Goal: Information Seeking & Learning: Check status

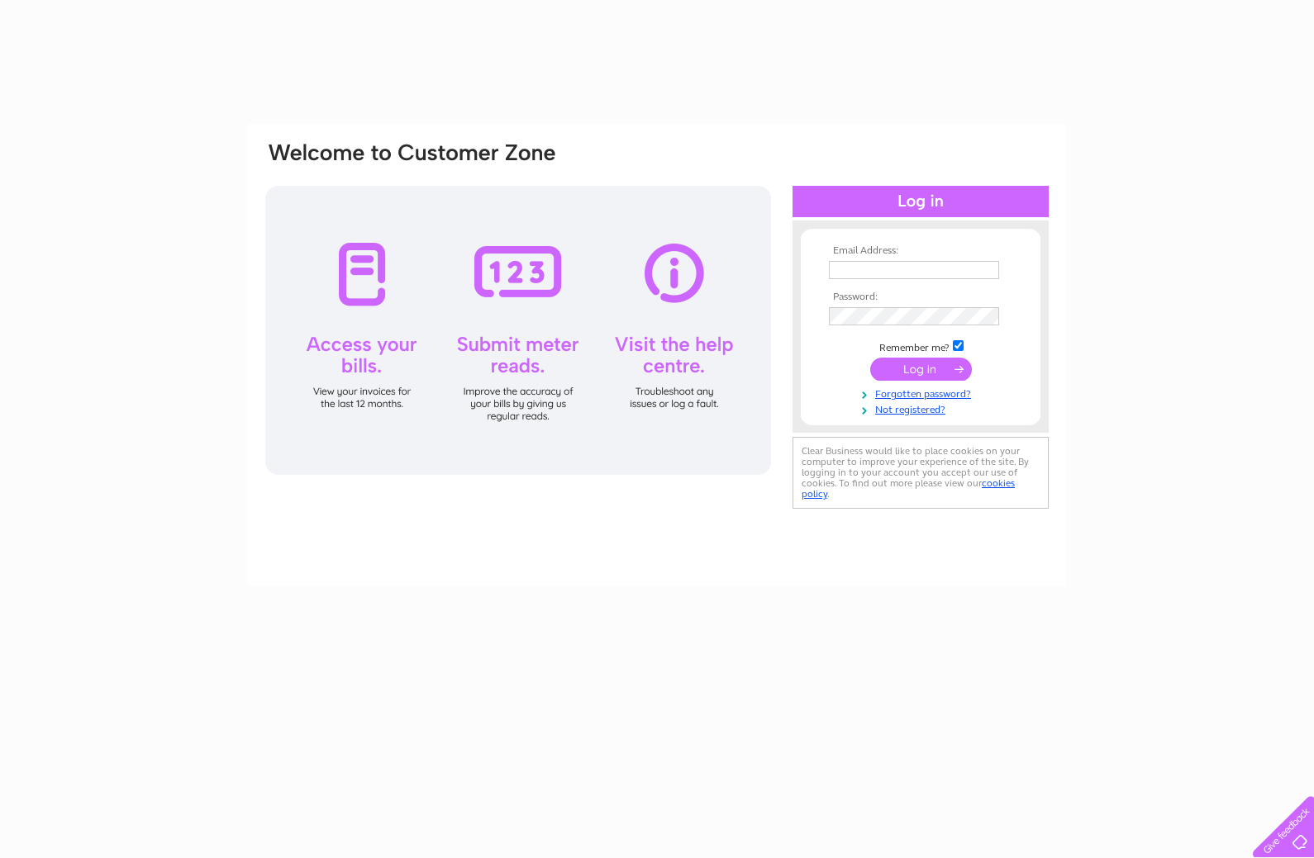
click at [924, 273] on input "text" at bounding box center [914, 270] width 170 height 18
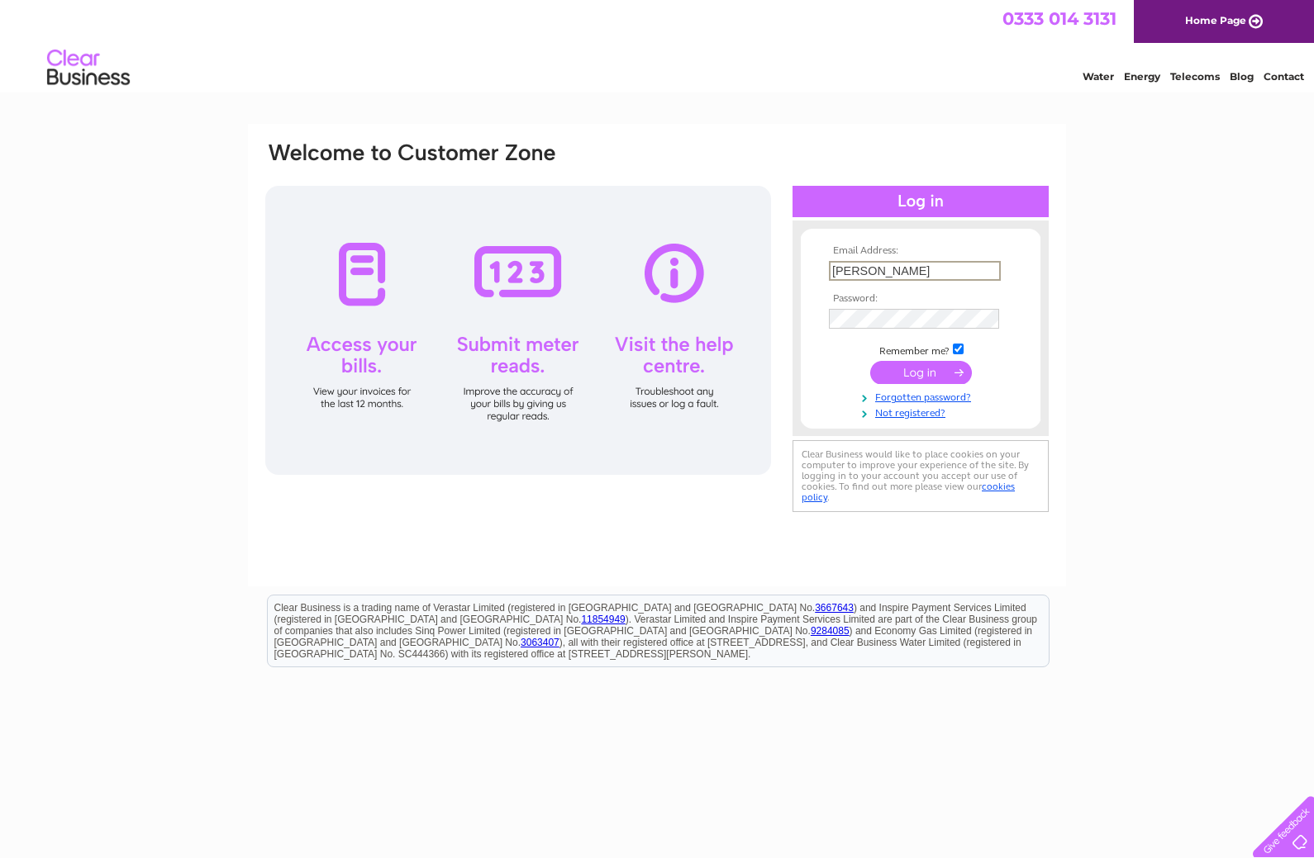
type input "gareth@vanquishgrj.com"
click at [935, 371] on input "submit" at bounding box center [921, 372] width 102 height 23
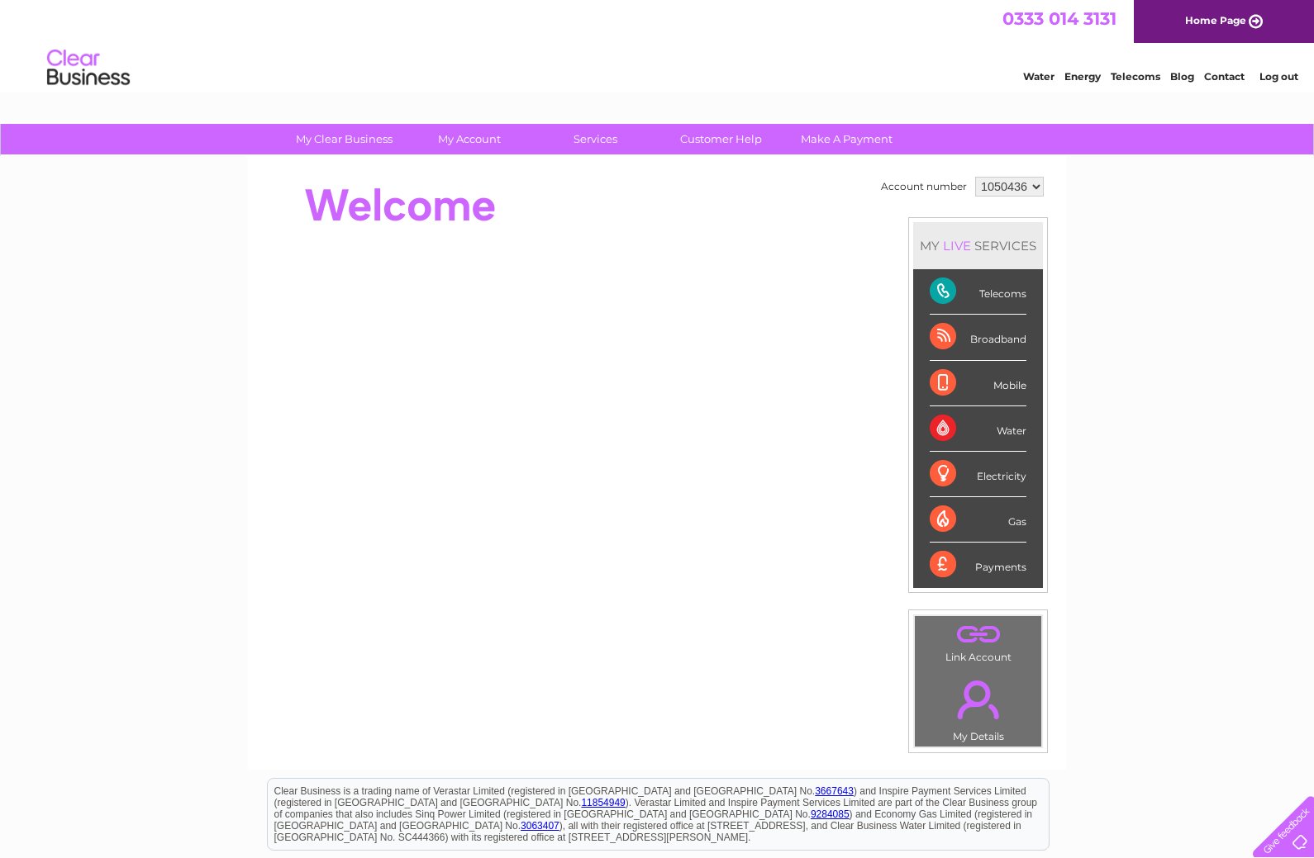
click at [1002, 333] on div "Broadband" at bounding box center [977, 337] width 97 height 45
click at [1001, 568] on div "Payments" at bounding box center [977, 565] width 97 height 45
click at [974, 565] on div "Payments" at bounding box center [977, 565] width 97 height 45
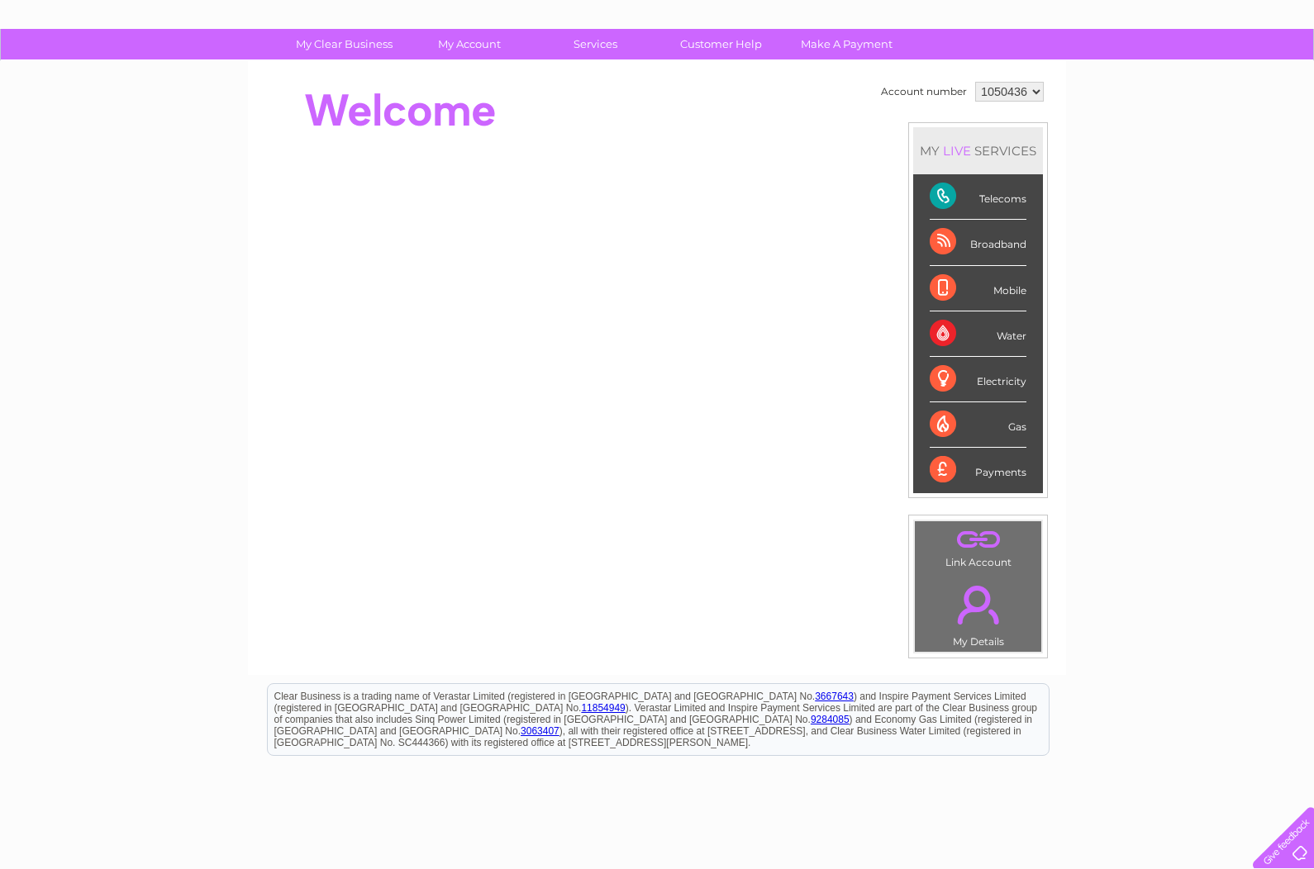
scroll to position [88, 0]
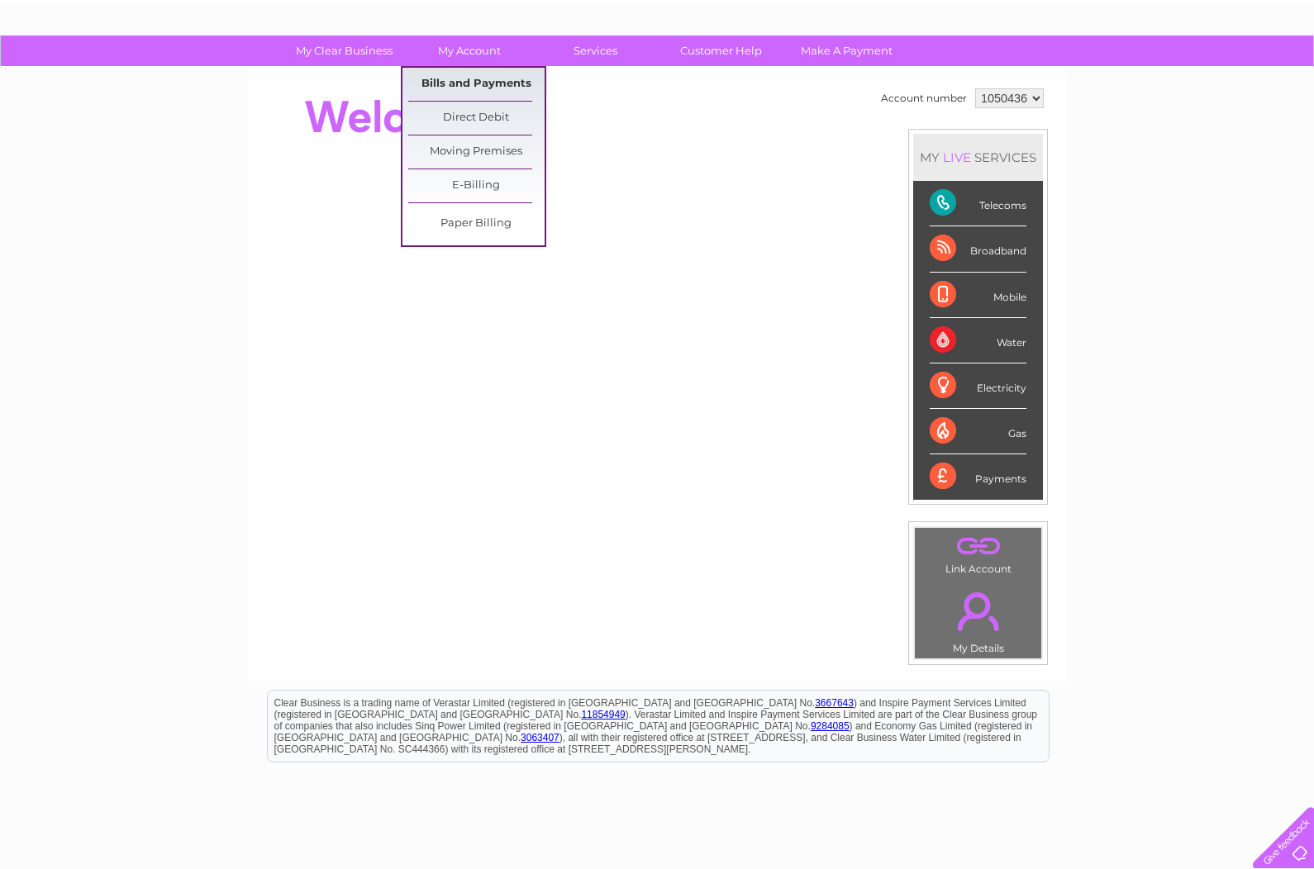
click at [505, 88] on link "Bills and Payments" at bounding box center [476, 84] width 136 height 33
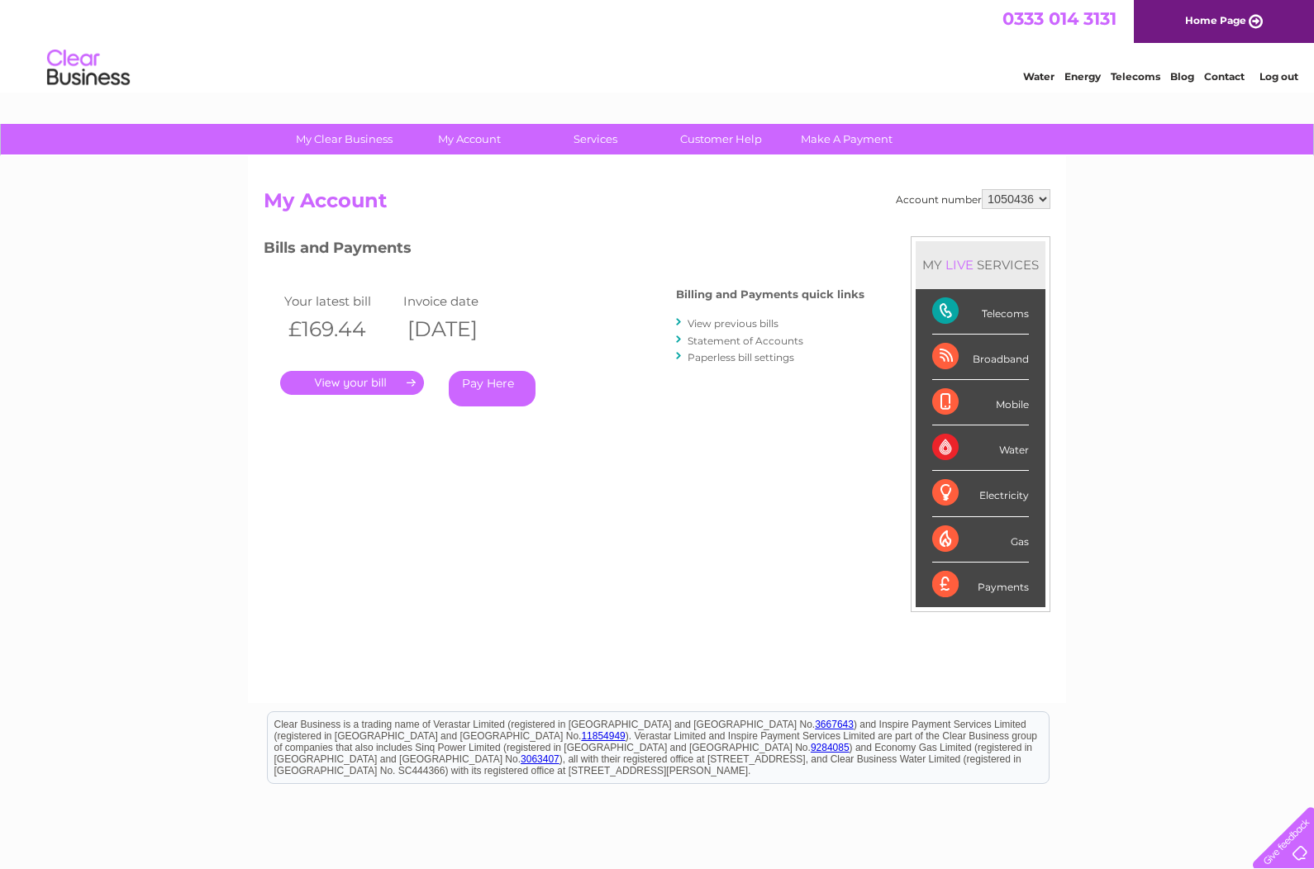
click at [388, 380] on link "." at bounding box center [352, 383] width 144 height 24
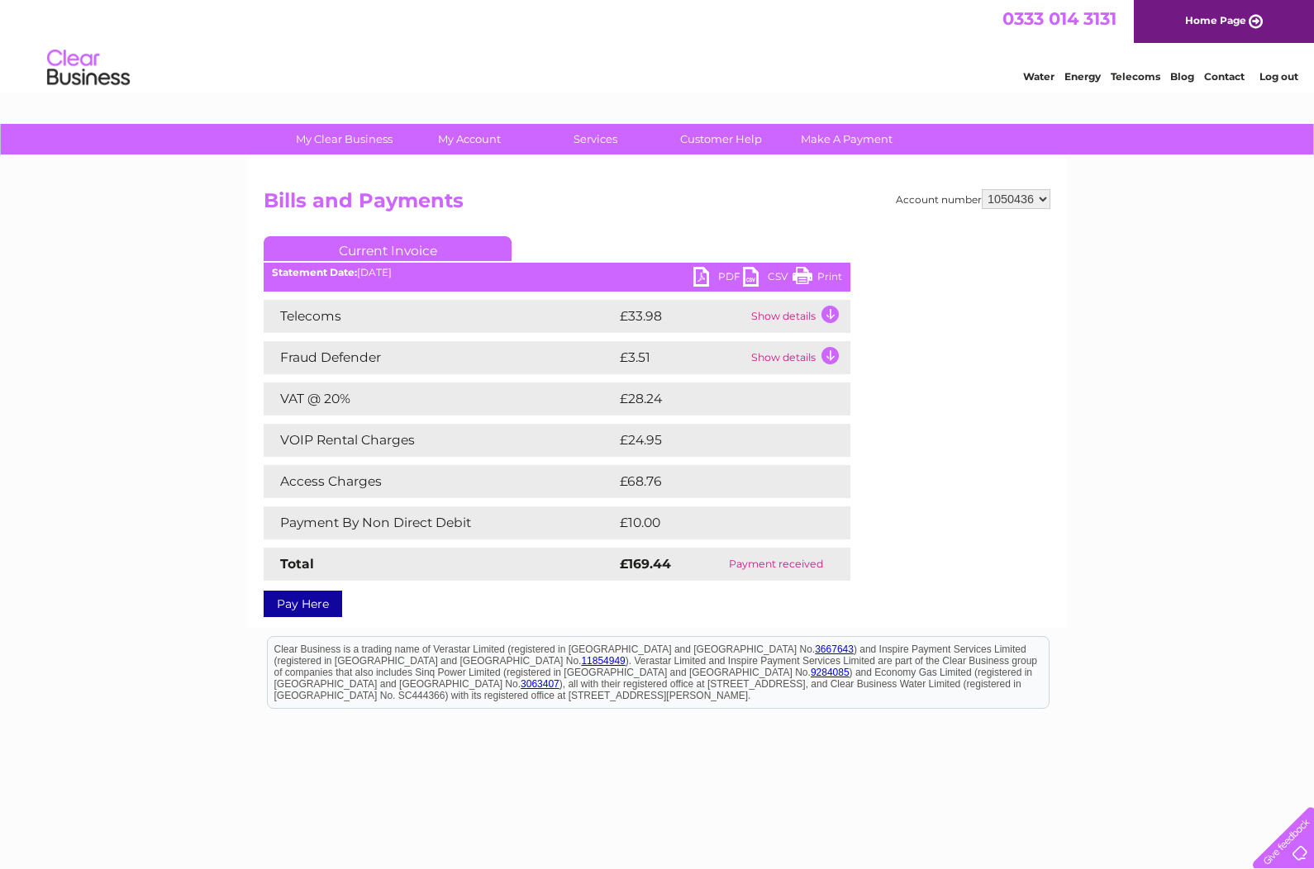
click at [824, 363] on td "Show details" at bounding box center [798, 357] width 103 height 33
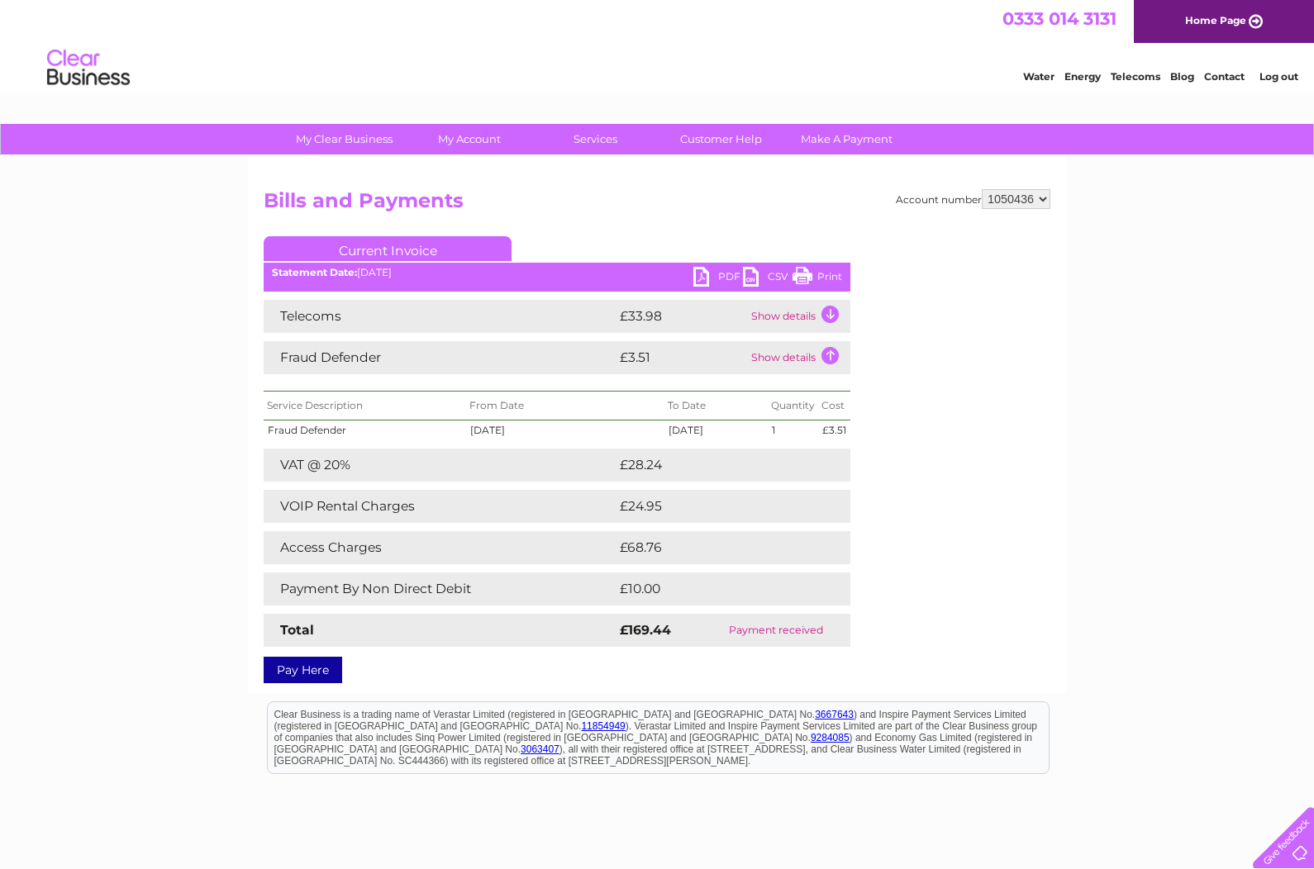
click at [824, 321] on td "Show details" at bounding box center [798, 316] width 103 height 33
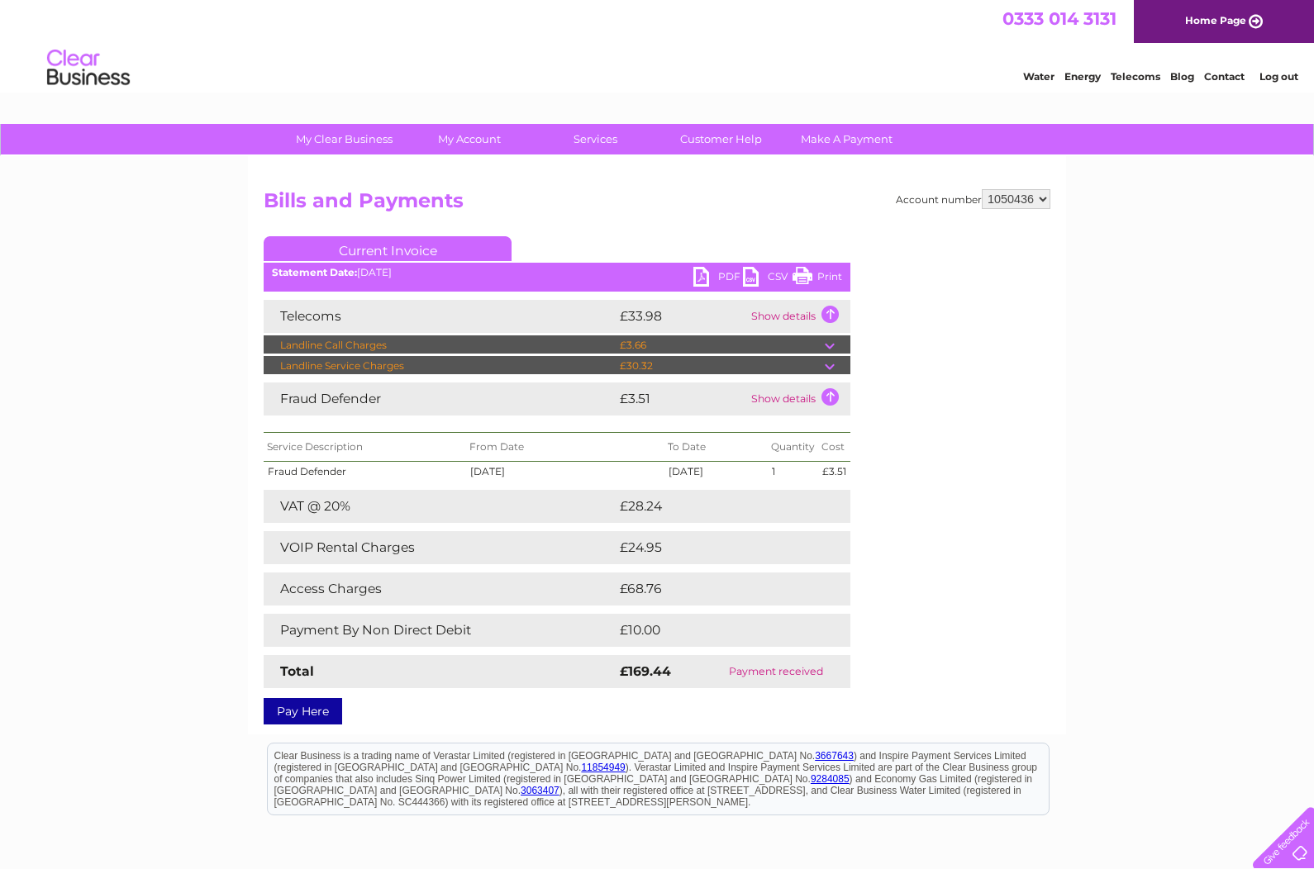
click at [1043, 520] on div "Account number 1050436 Bills and Payments Current Invoice PDF CSV Print" at bounding box center [657, 453] width 787 height 529
